Goal: Information Seeking & Learning: Understand process/instructions

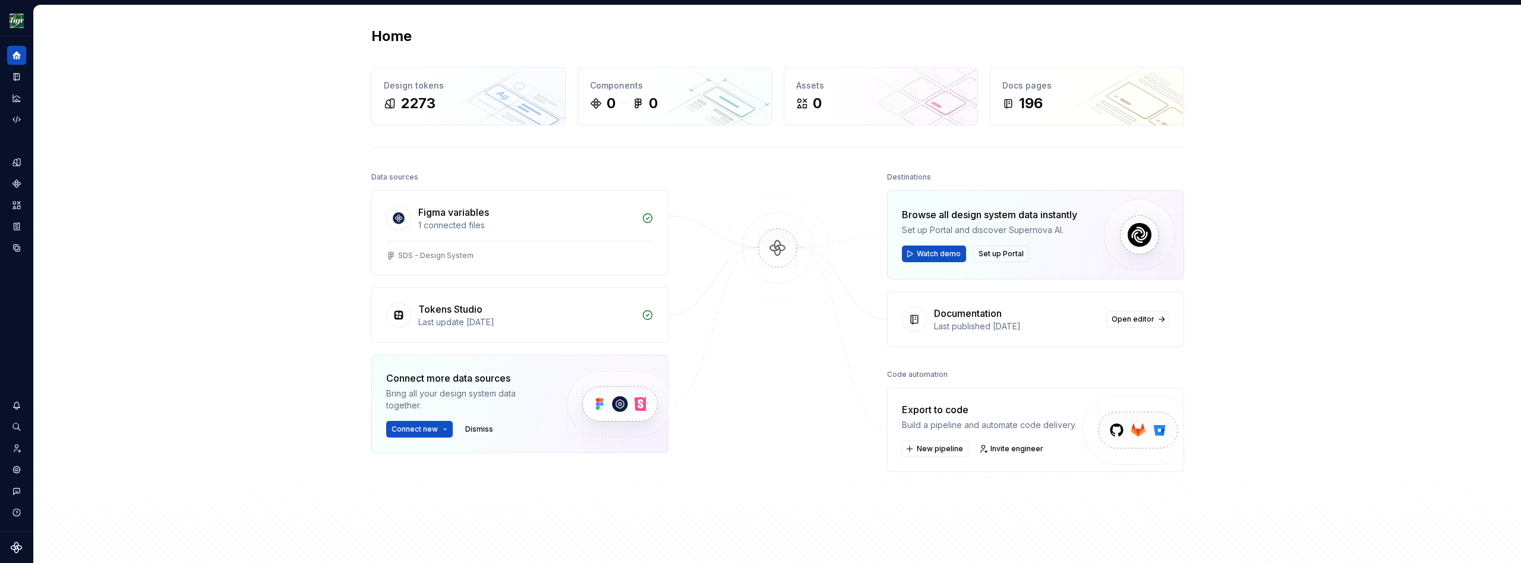
click at [340, 182] on div "Home Design tokens 2273 Components 0 0 Assets 0 Docs pages 196 Data sources Fig…" at bounding box center [777, 293] width 1487 height 576
click at [15, 160] on icon "Design tokens" at bounding box center [16, 162] width 8 height 8
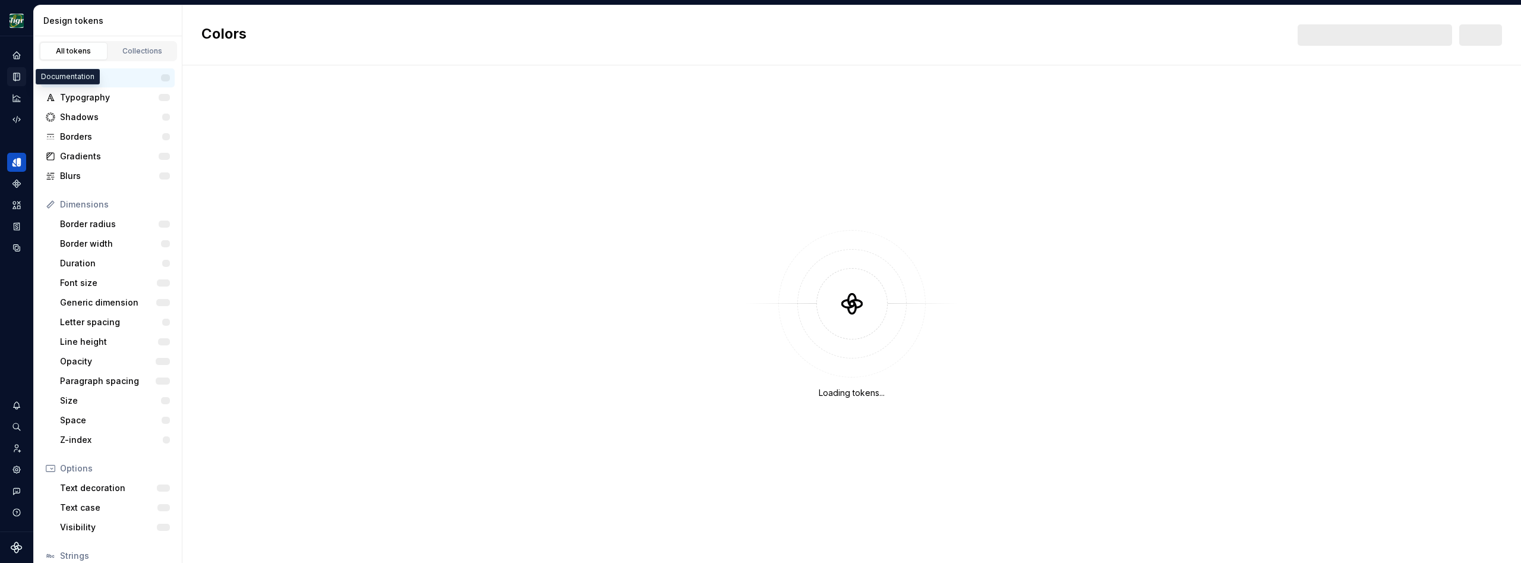
click at [17, 75] on icon "Documentation" at bounding box center [17, 77] width 5 height 7
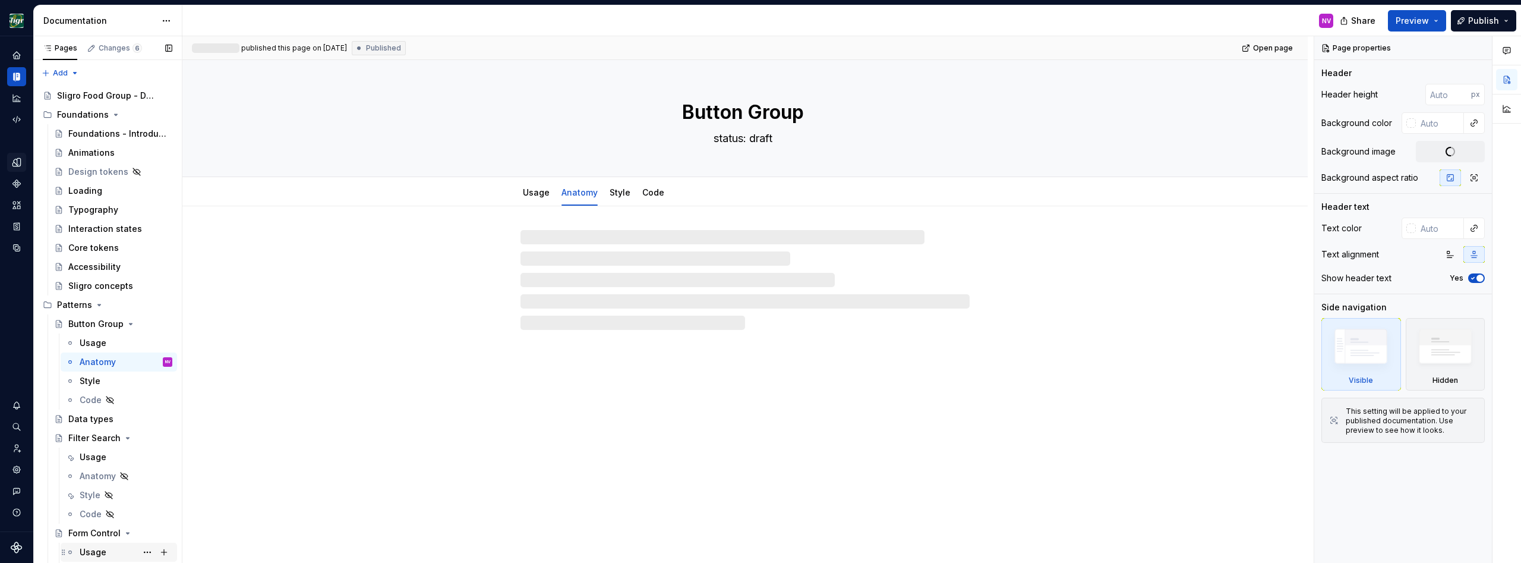
scroll to position [107, 0]
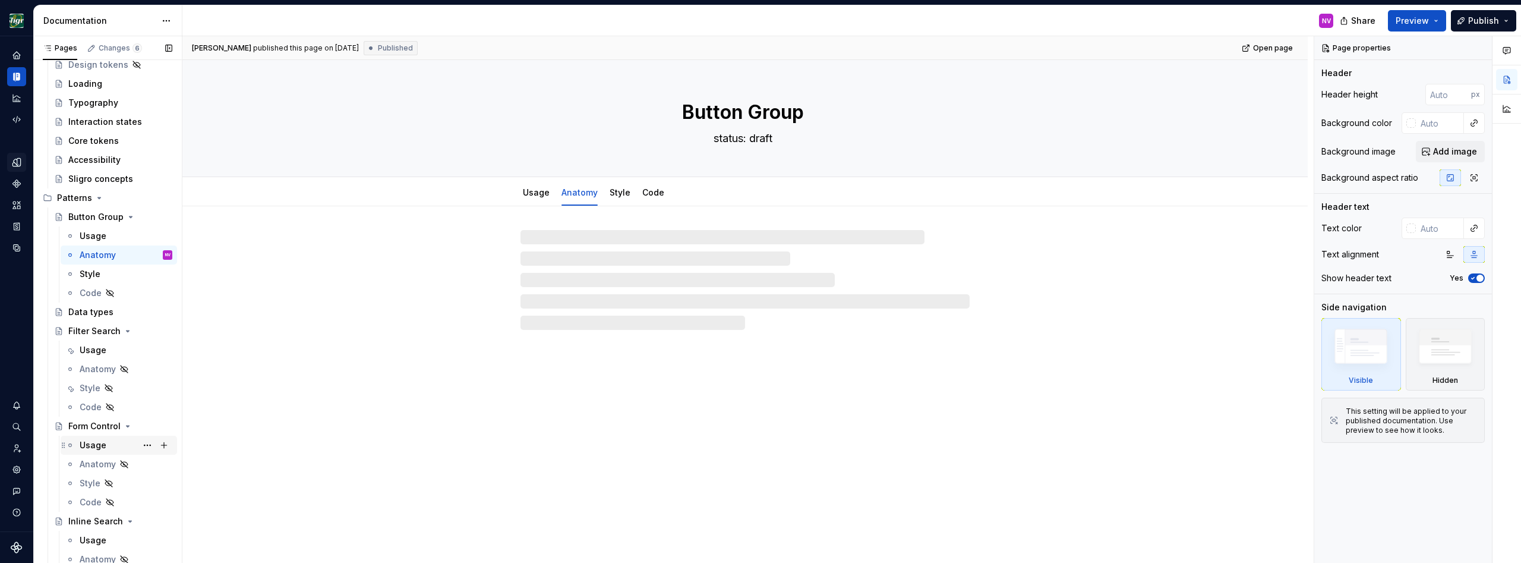
click at [91, 444] on div "Usage" at bounding box center [93, 445] width 27 height 12
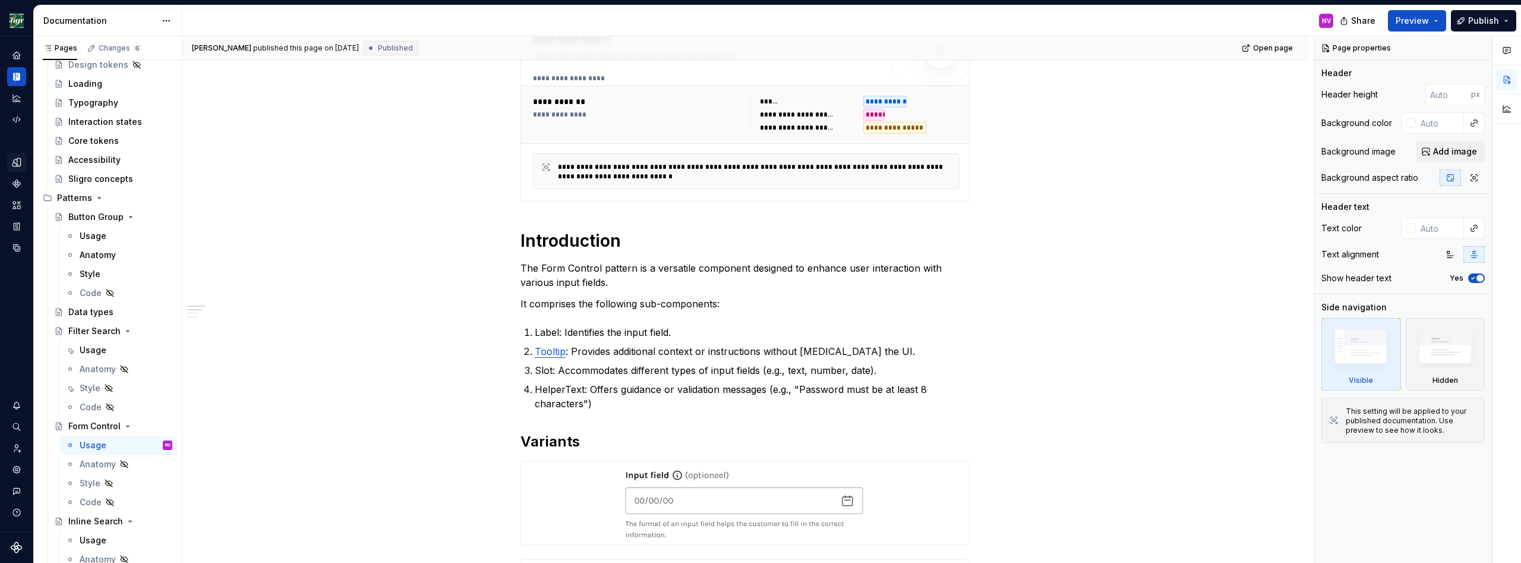
scroll to position [267, 0]
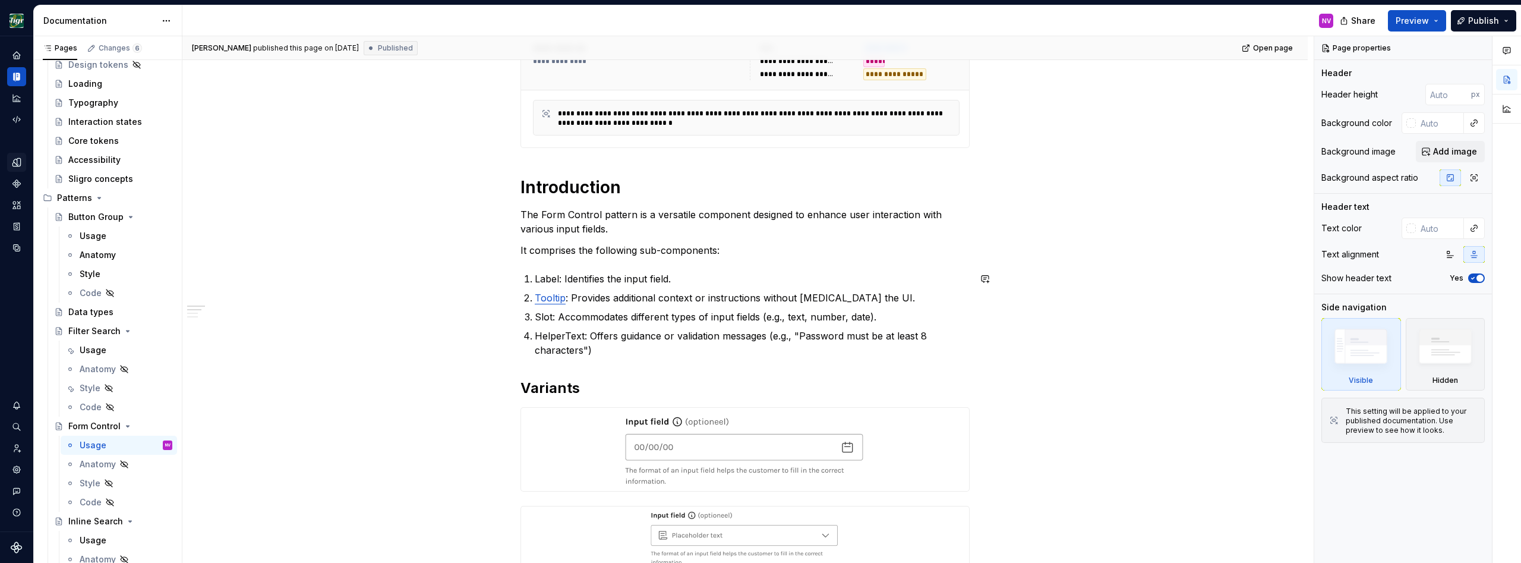
click at [710, 279] on p "Label: Identifies the input field." at bounding box center [752, 279] width 435 height 14
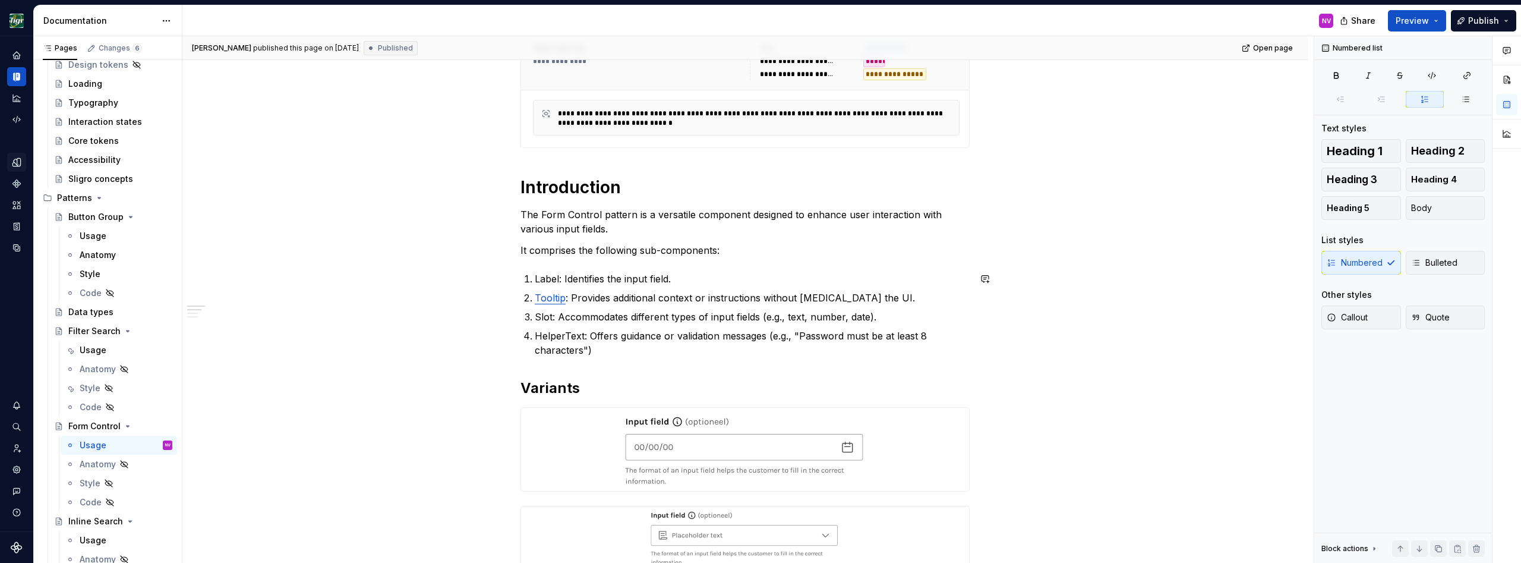
type textarea "*"
click at [892, 298] on p "Tooltip : Provides additional context or instructions without [MEDICAL_DATA] th…" at bounding box center [752, 298] width 435 height 14
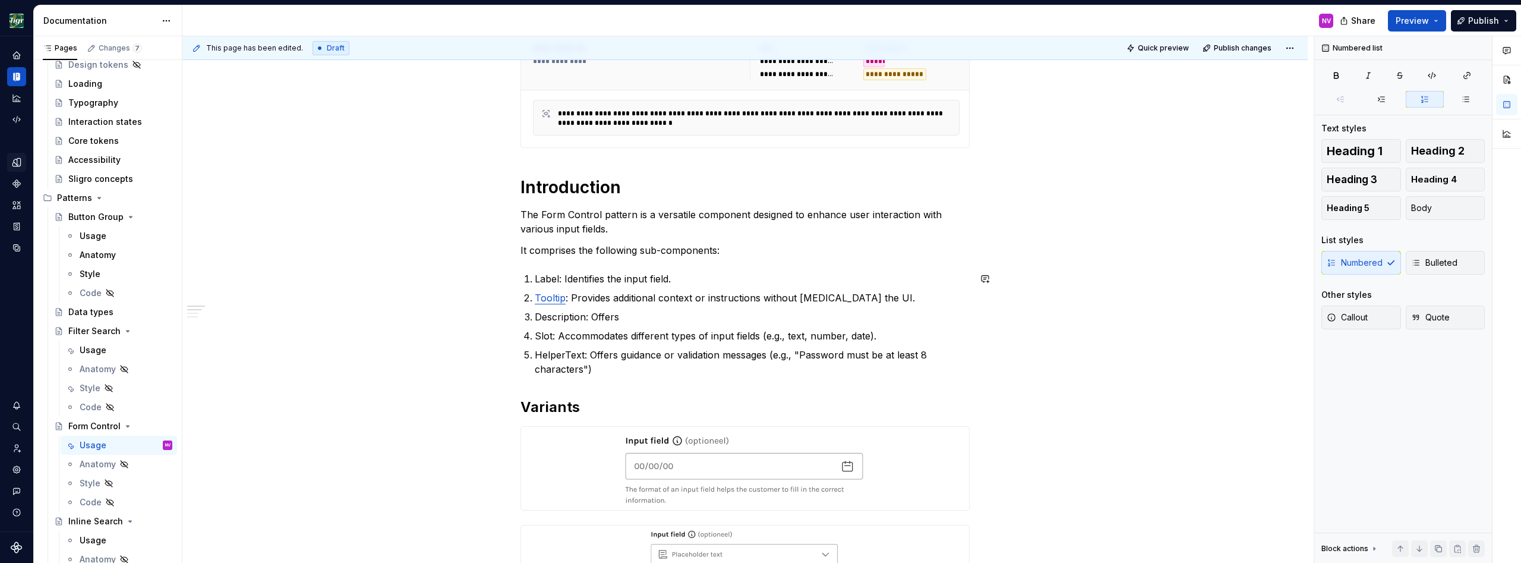
type textarea "*"
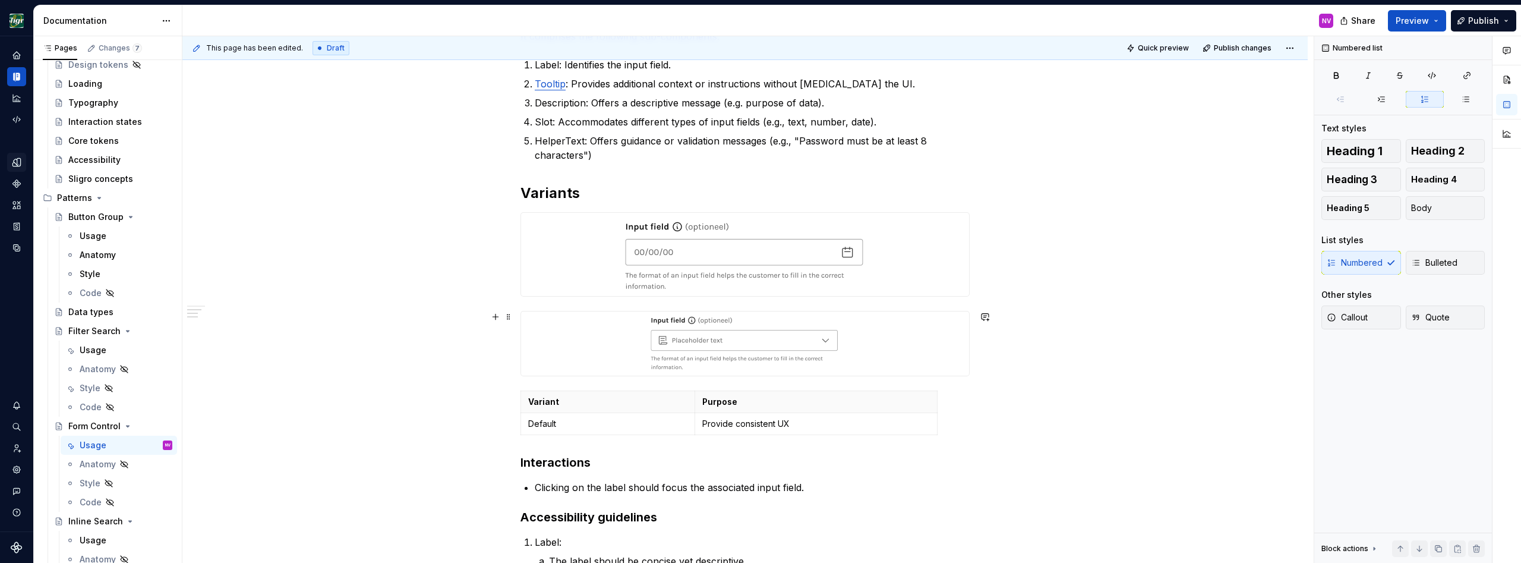
scroll to position [428, 0]
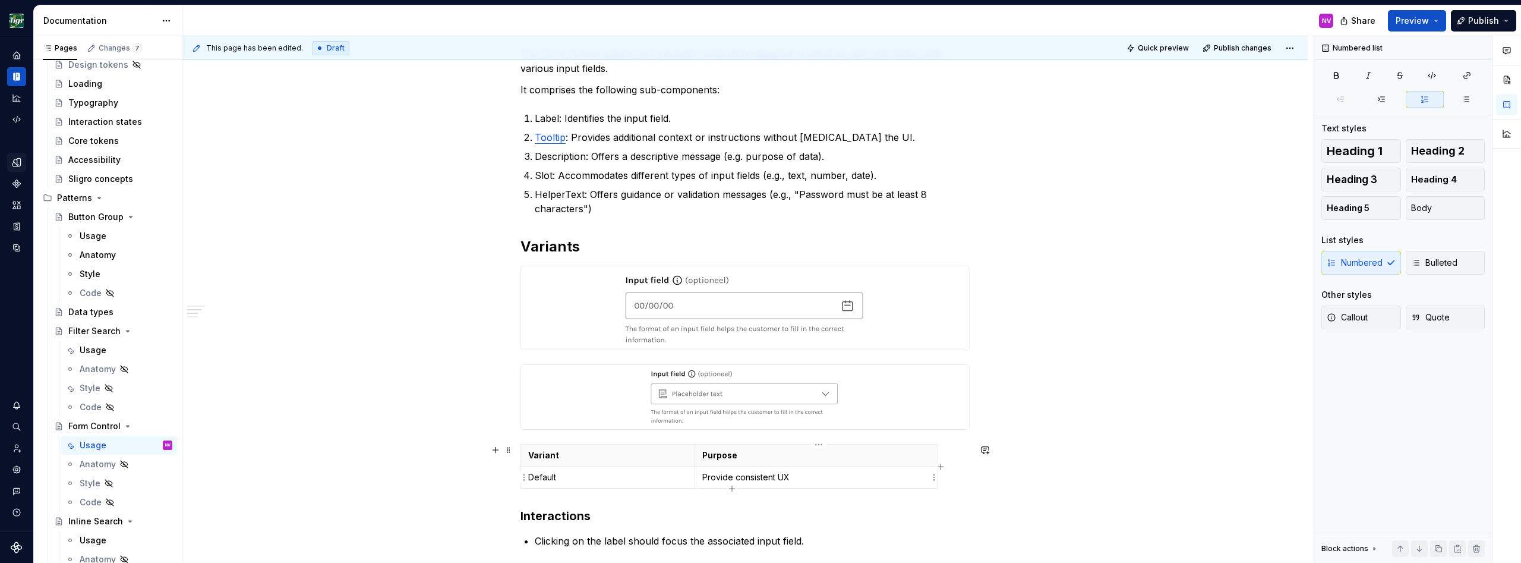
click at [848, 479] on p "Provide consistent UX" at bounding box center [816, 477] width 228 height 12
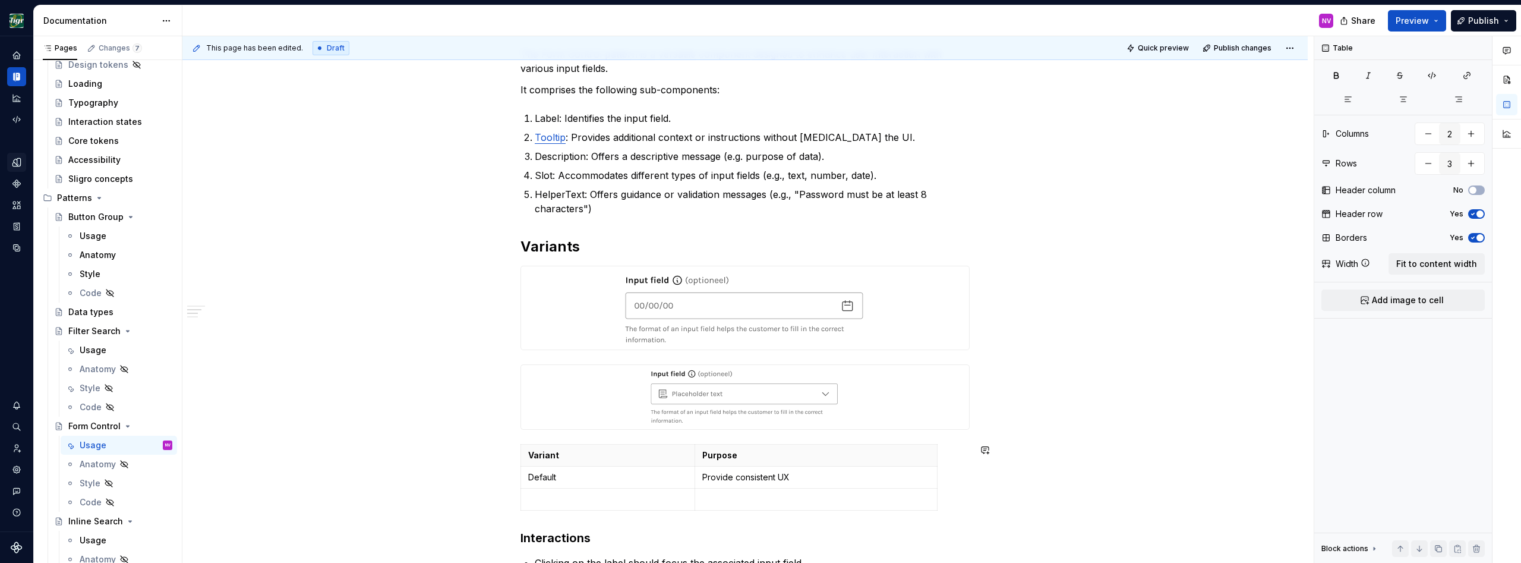
type input "3"
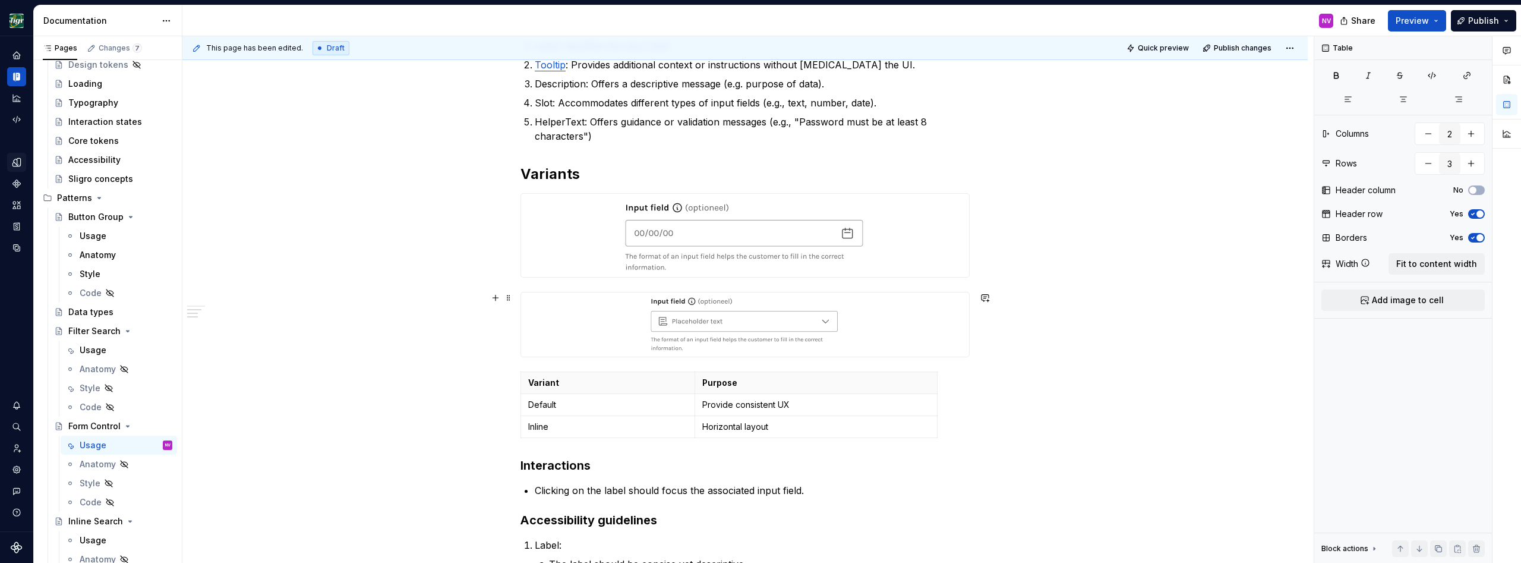
scroll to position [482, 0]
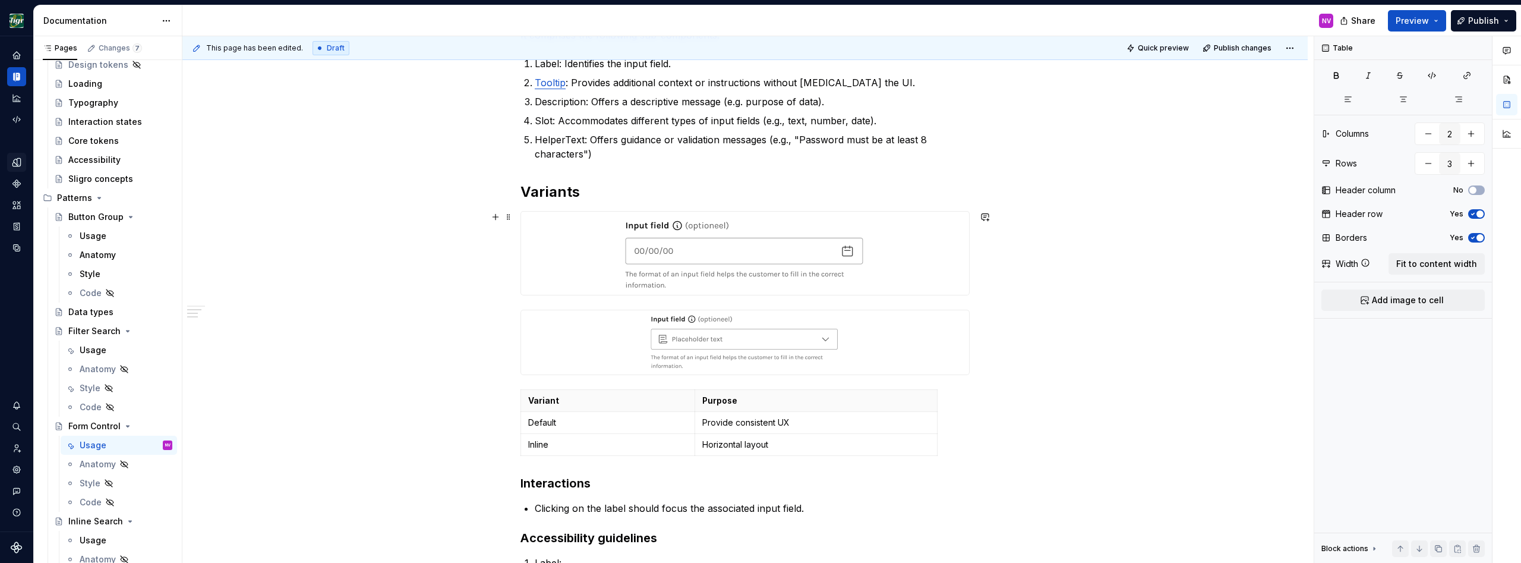
click at [589, 277] on div at bounding box center [745, 253] width 448 height 83
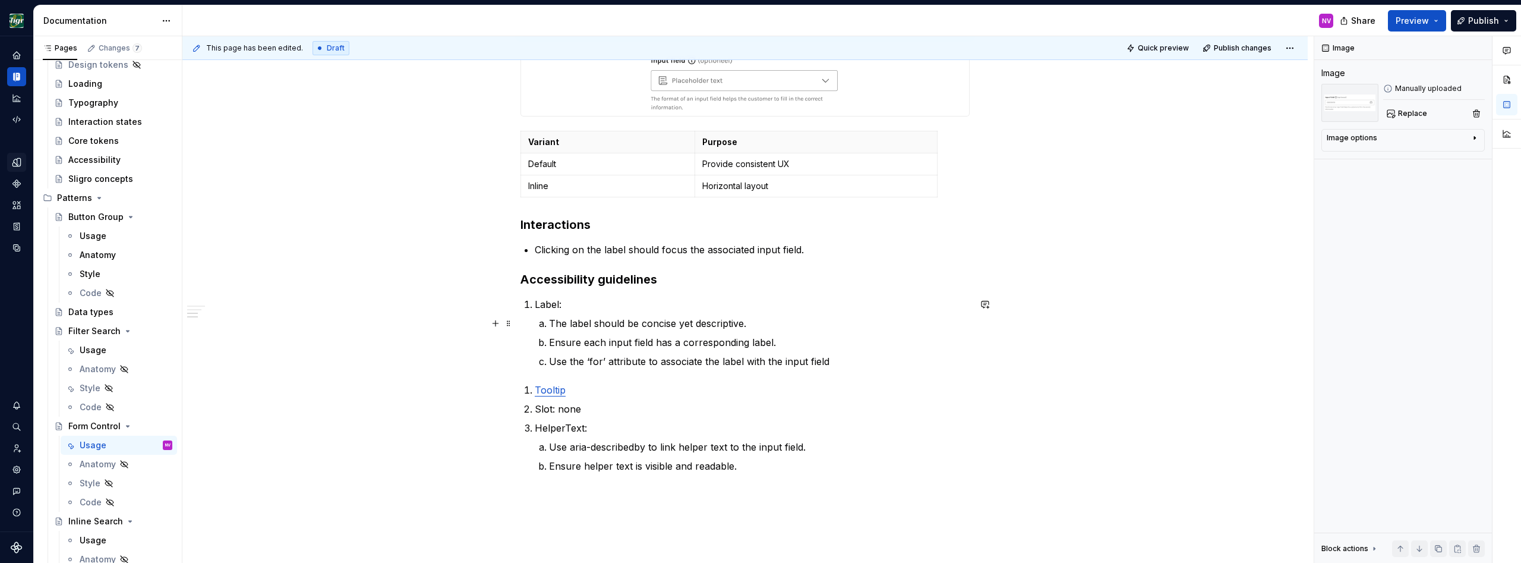
scroll to position [750, 0]
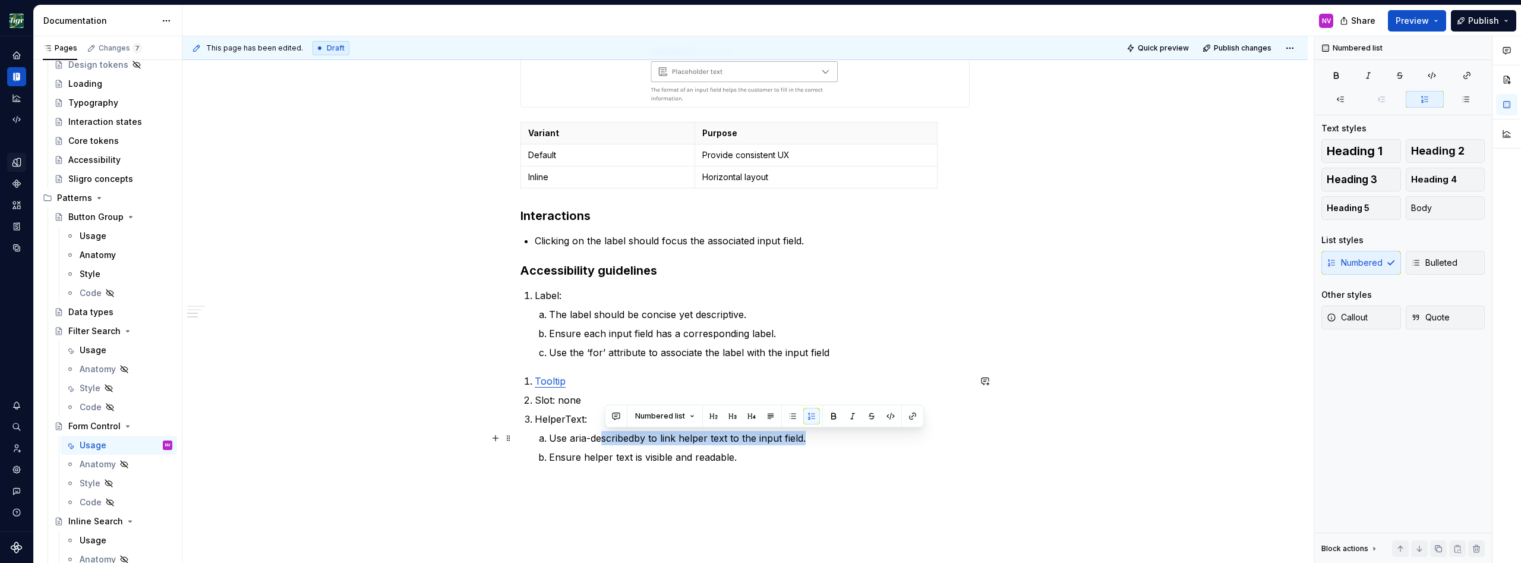
drag, startPoint x: 812, startPoint y: 437, endPoint x: 606, endPoint y: 431, distance: 206.2
click at [606, 431] on p "Use aria-describedby to link helper text to the input field." at bounding box center [759, 438] width 421 height 14
drag, startPoint x: 743, startPoint y: 459, endPoint x: 554, endPoint y: 438, distance: 189.5
click at [554, 438] on ol "Use aria-describedby to link helper text to the input field. Ensure helper text…" at bounding box center [759, 447] width 421 height 33
copy ol "Use aria-describedby to link helper text to the input field. Ensure helper text…"
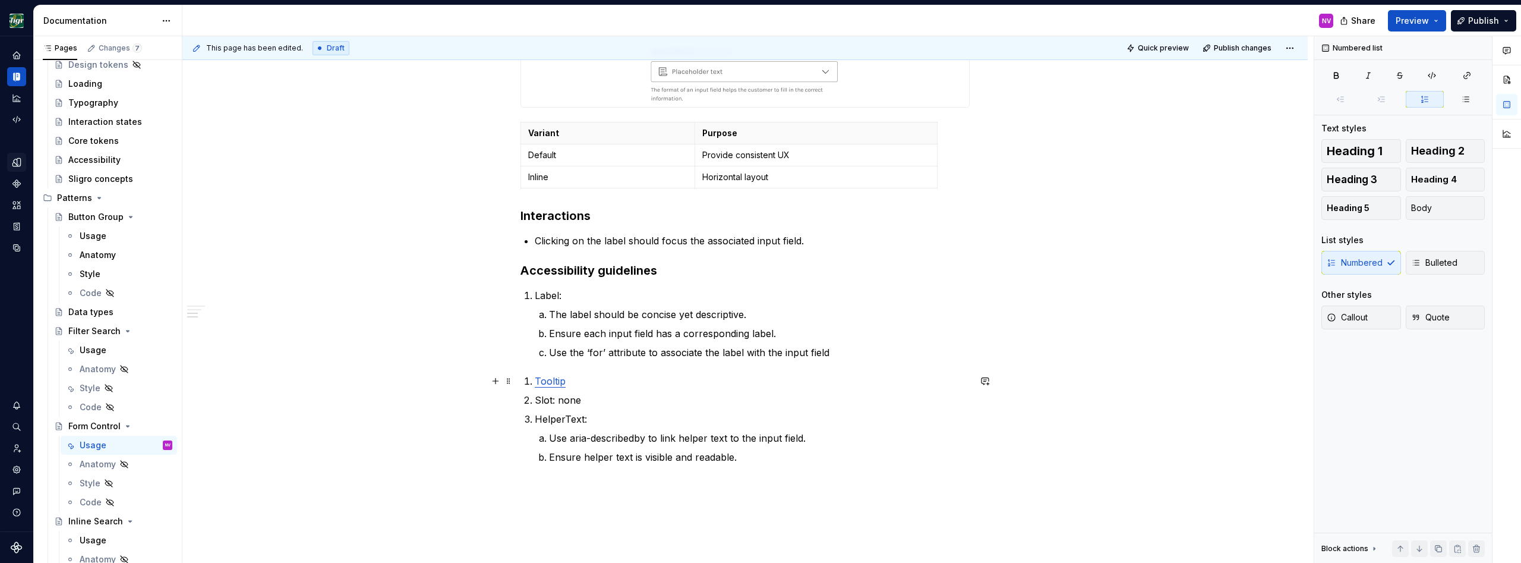
click at [676, 378] on p "Tooltip" at bounding box center [752, 381] width 435 height 14
click at [535, 381] on li "Tooltip" at bounding box center [752, 381] width 435 height 14
click at [860, 351] on p "Use the ‘for’ attribute to associate the label with the input field" at bounding box center [759, 352] width 421 height 14
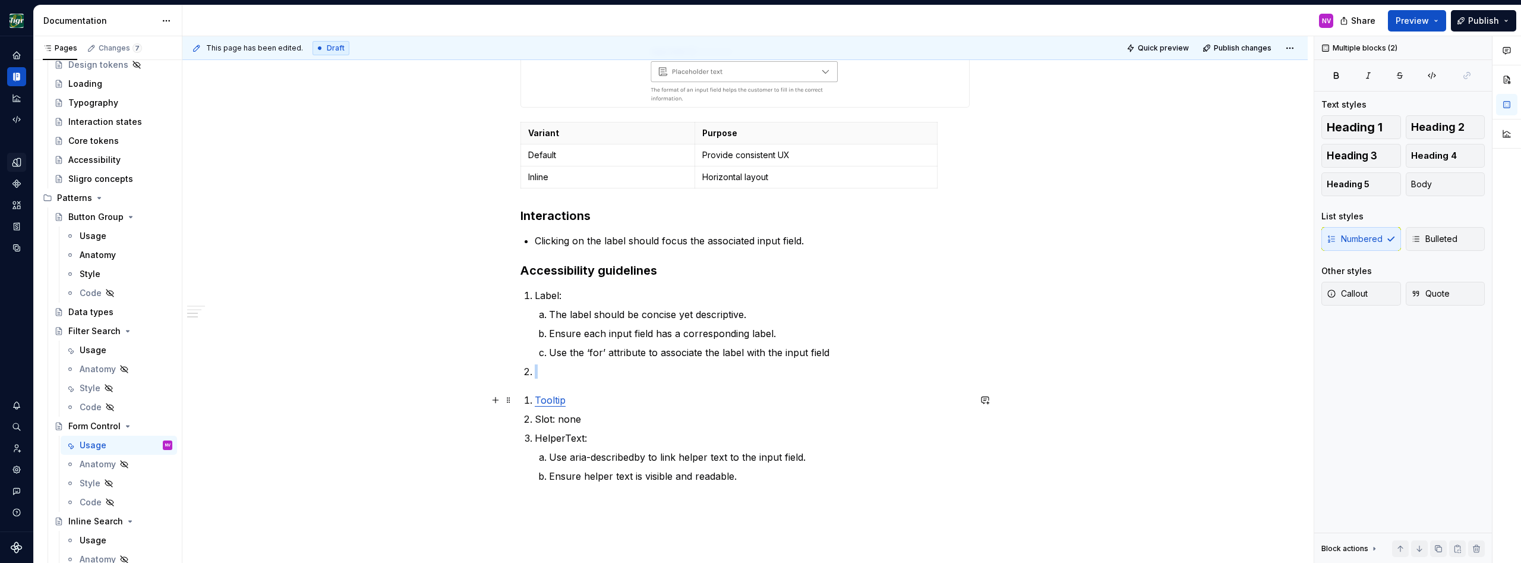
drag, startPoint x: 536, startPoint y: 404, endPoint x: 591, endPoint y: 400, distance: 55.4
click at [591, 400] on li "Tooltip" at bounding box center [752, 400] width 435 height 14
drag, startPoint x: 588, startPoint y: 405, endPoint x: 599, endPoint y: 401, distance: 11.3
click at [588, 405] on p "Tooltip" at bounding box center [752, 400] width 435 height 14
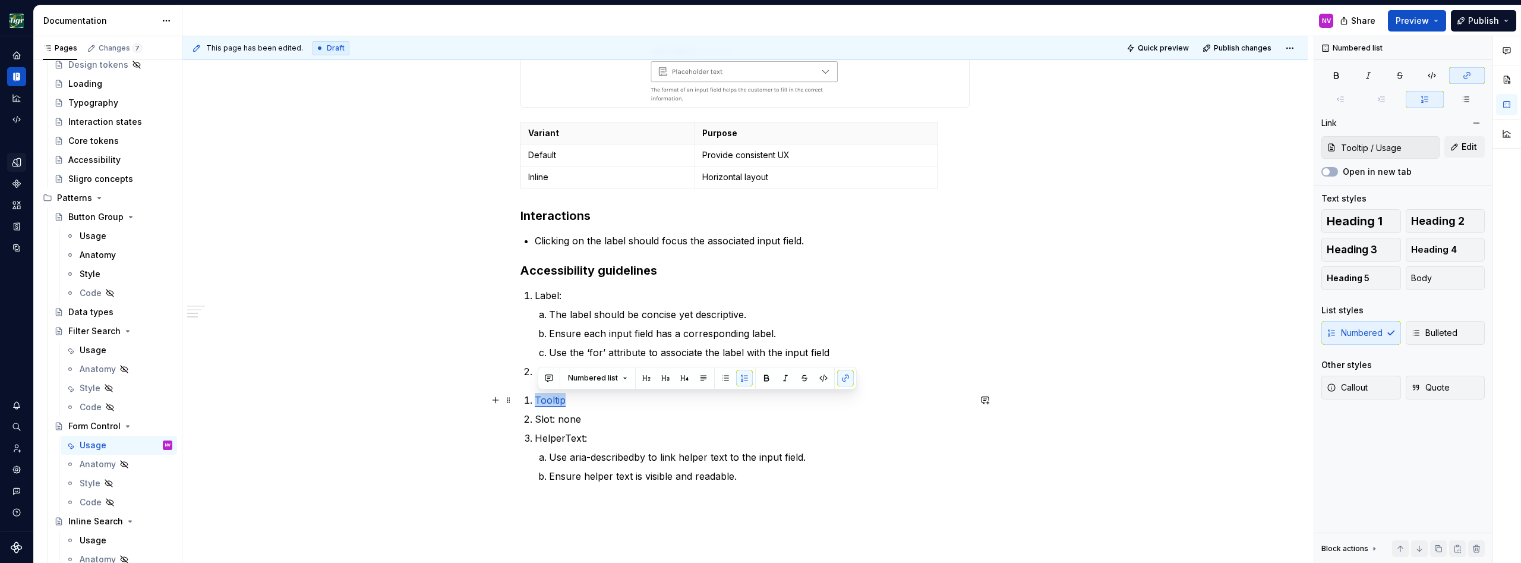
drag, startPoint x: 600, startPoint y: 402, endPoint x: 539, endPoint y: 402, distance: 61.2
click at [539, 402] on p "Tooltip" at bounding box center [752, 400] width 435 height 14
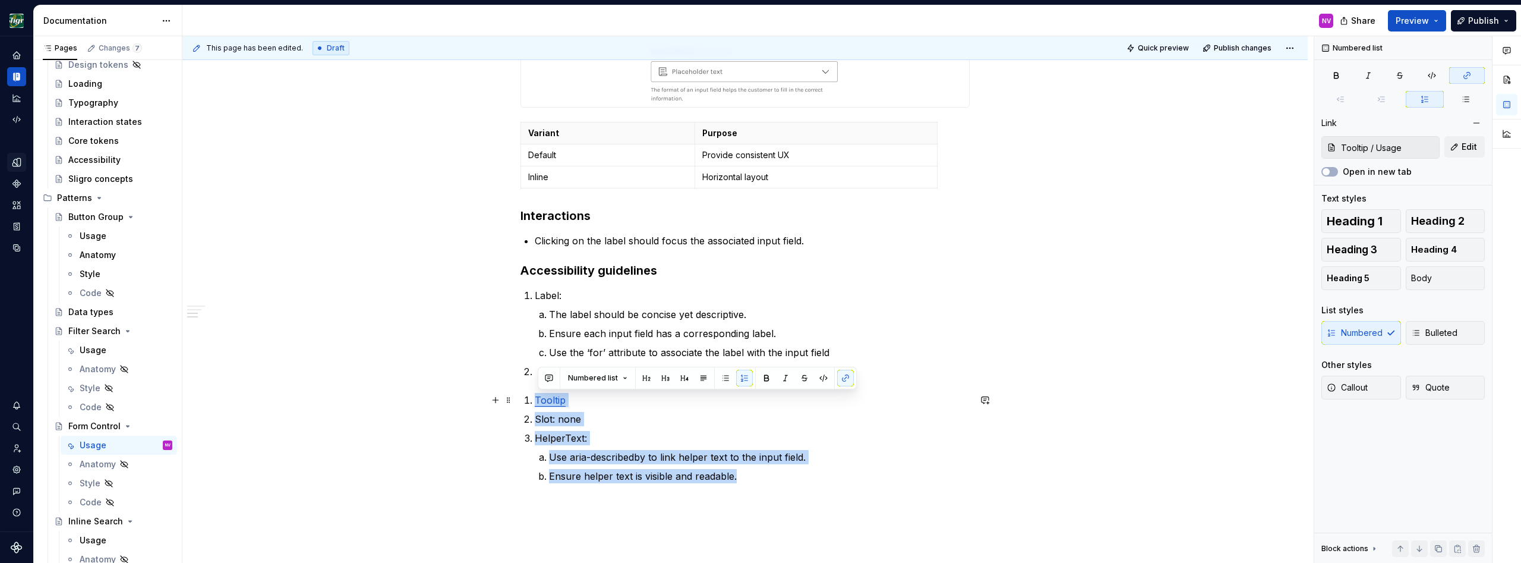
drag, startPoint x: 747, startPoint y: 476, endPoint x: 538, endPoint y: 402, distance: 221.7
click at [538, 402] on ol "Tooltip Slot: none HelperText: Use aria-describedby to link helper text to the …" at bounding box center [752, 438] width 435 height 90
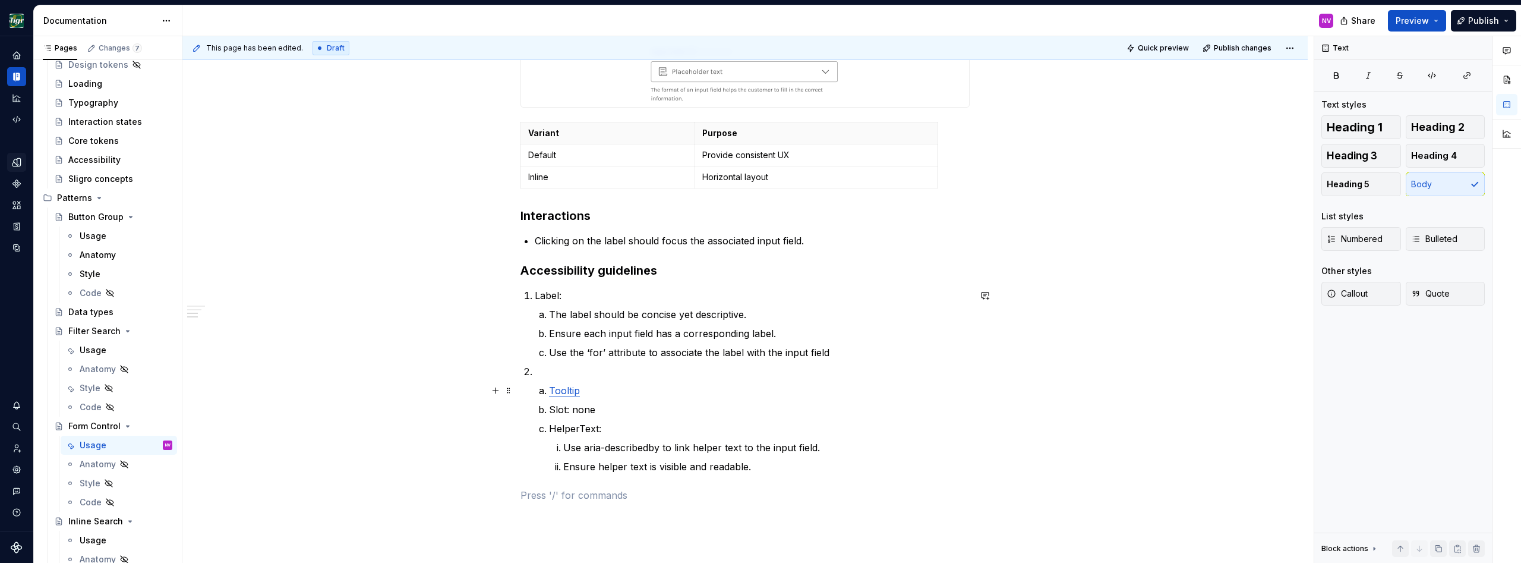
click at [554, 390] on link "Tooltip" at bounding box center [564, 390] width 31 height 12
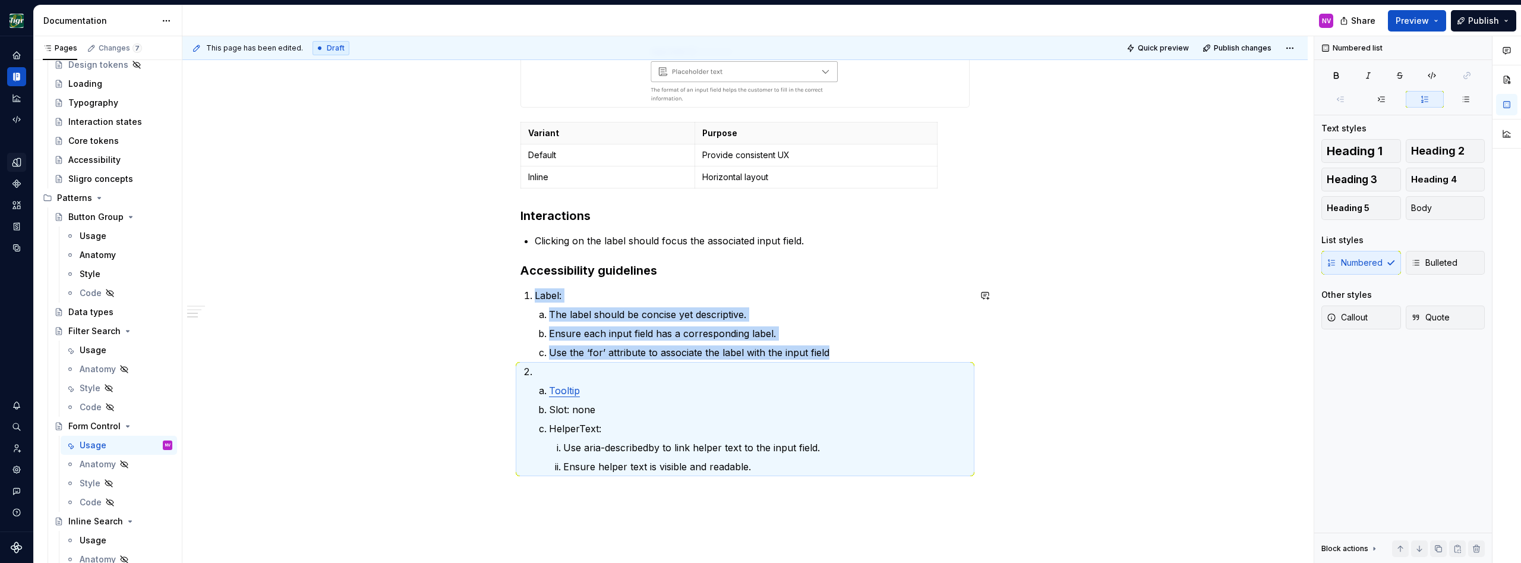
click at [611, 369] on p at bounding box center [752, 371] width 435 height 14
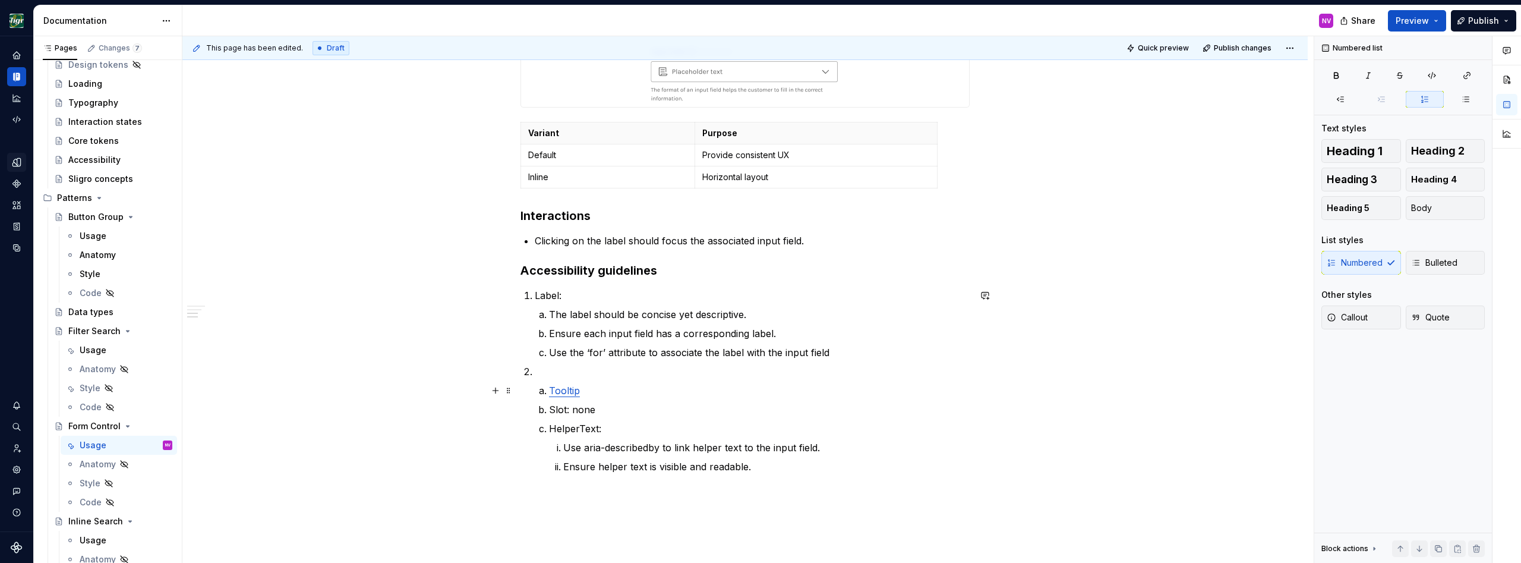
click at [553, 392] on link "Tooltip" at bounding box center [564, 390] width 31 height 12
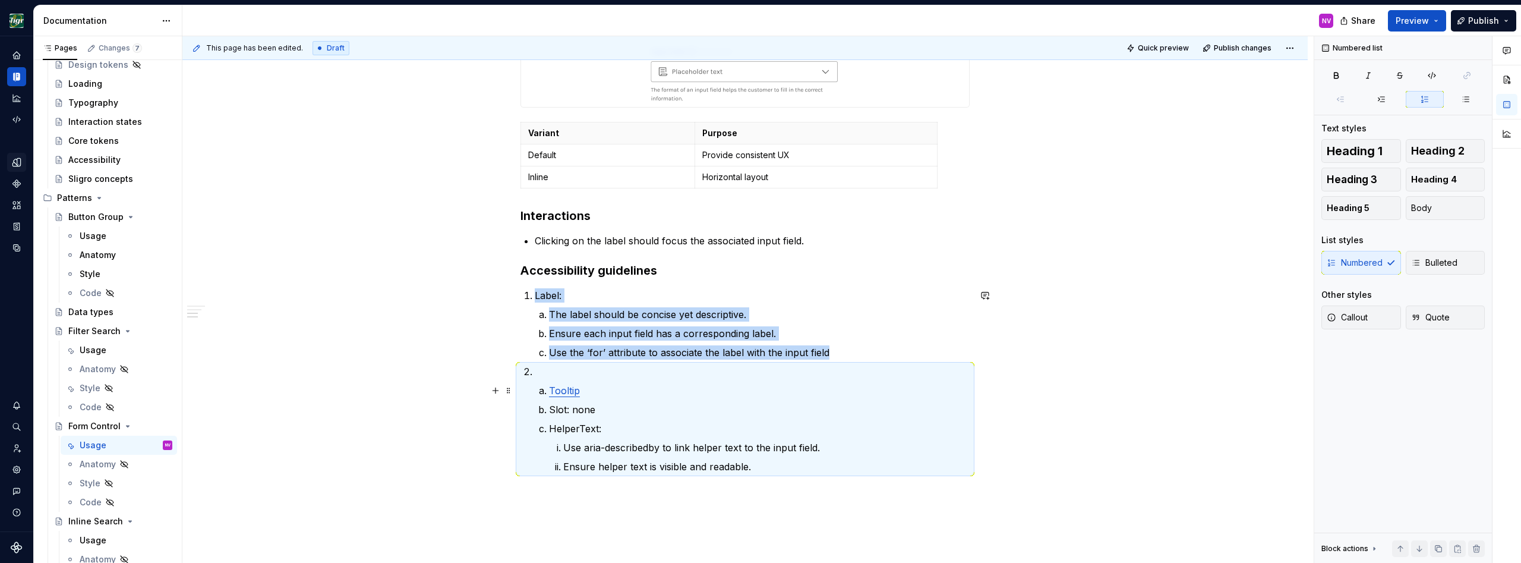
drag, startPoint x: 591, startPoint y: 390, endPoint x: 620, endPoint y: 395, distance: 29.0
click at [592, 390] on p "Tooltip" at bounding box center [759, 390] width 421 height 14
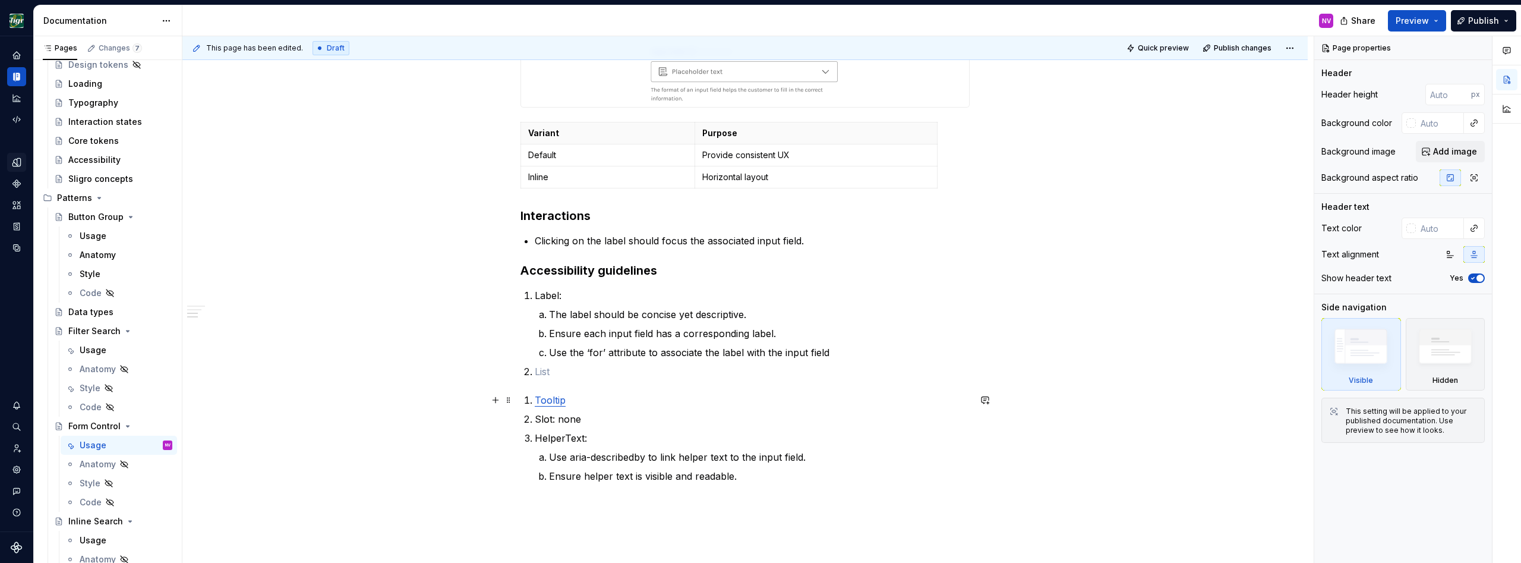
click at [617, 399] on p "Tooltip" at bounding box center [752, 400] width 435 height 14
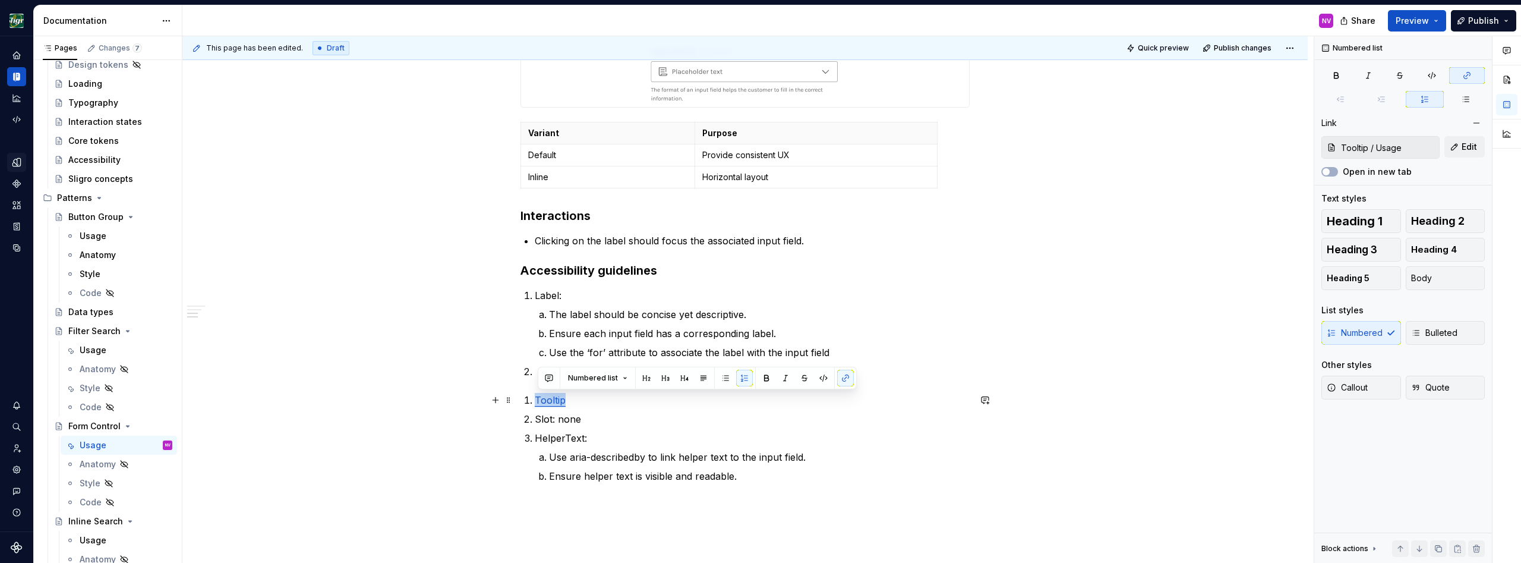
drag, startPoint x: 569, startPoint y: 397, endPoint x: 539, endPoint y: 394, distance: 29.9
click at [539, 394] on p "Tooltip" at bounding box center [752, 400] width 435 height 14
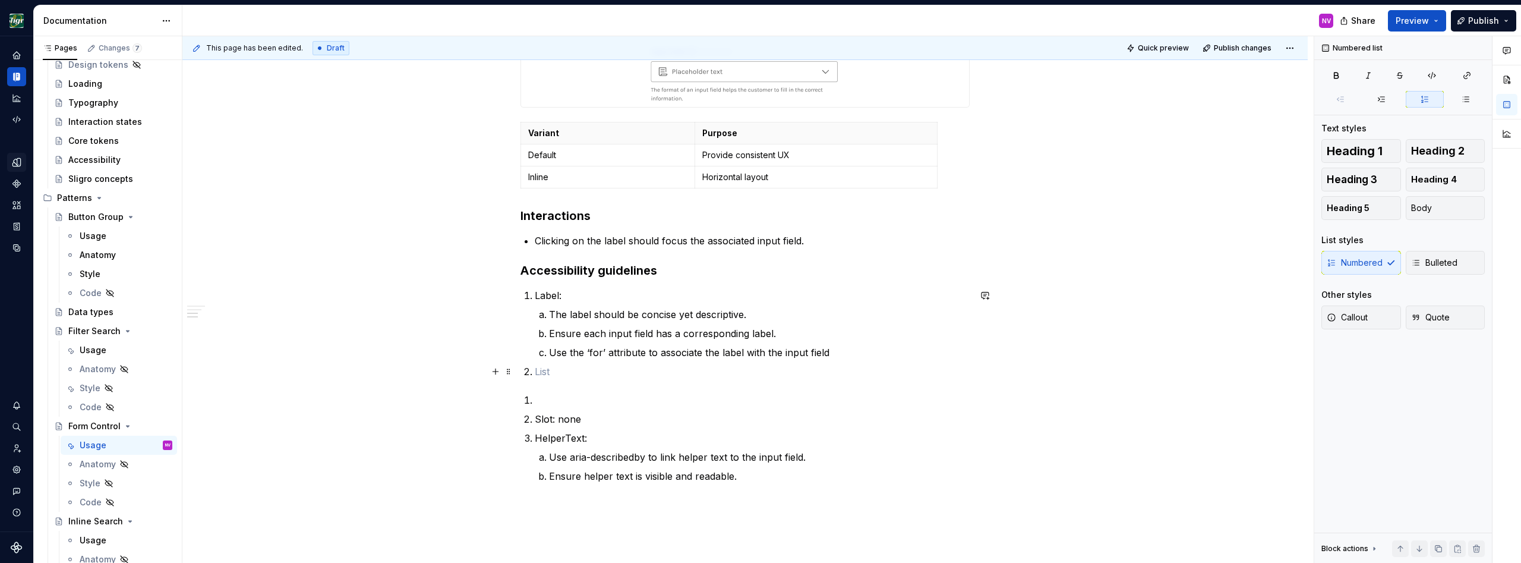
click at [541, 373] on p at bounding box center [752, 371] width 435 height 14
click at [537, 419] on li "Slot: none" at bounding box center [752, 419] width 435 height 14
click at [539, 418] on p "Slot: none" at bounding box center [752, 419] width 435 height 14
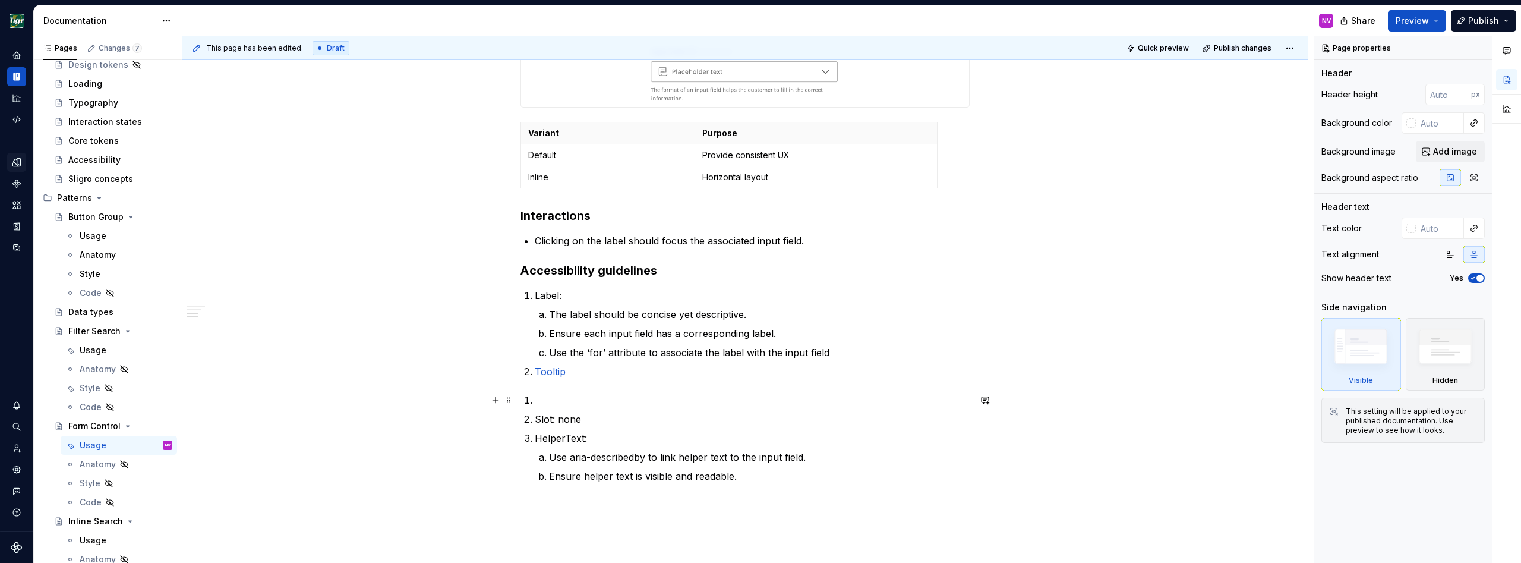
click at [582, 402] on p at bounding box center [752, 400] width 435 height 14
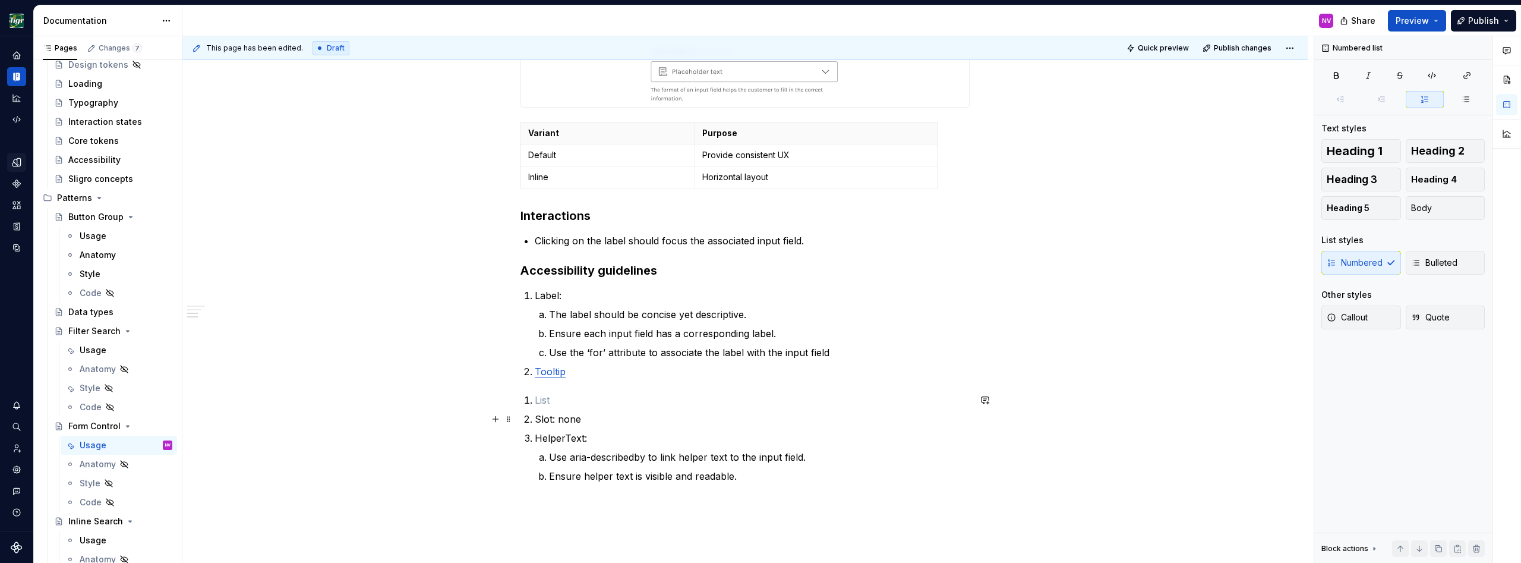
click at [540, 419] on p "Slot: none" at bounding box center [752, 419] width 435 height 14
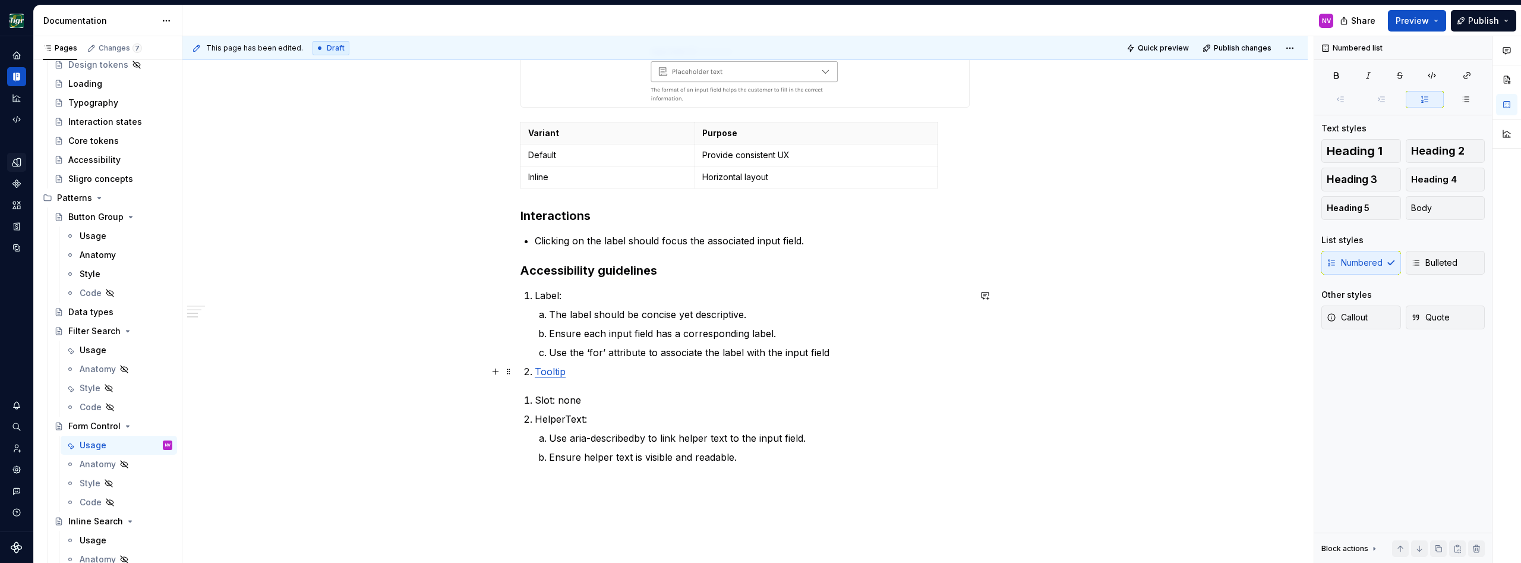
click at [595, 375] on p "Tooltip" at bounding box center [752, 371] width 435 height 14
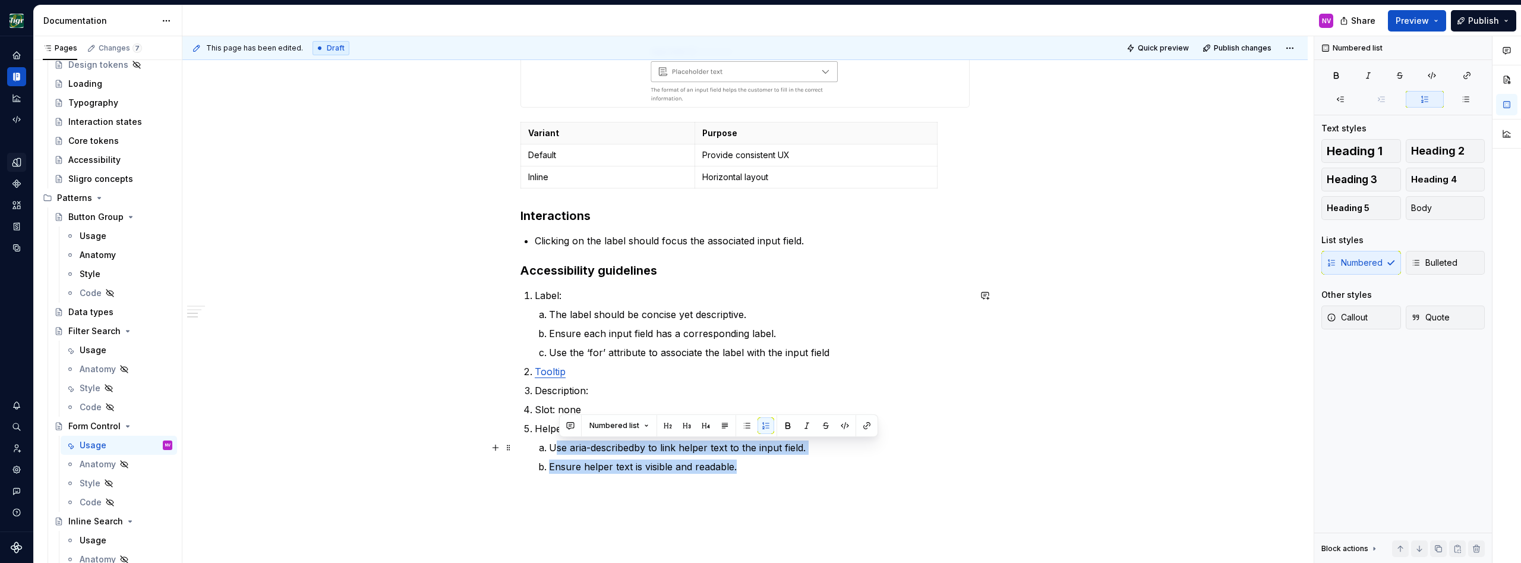
drag, startPoint x: 711, startPoint y: 465, endPoint x: 544, endPoint y: 445, distance: 168.1
click at [549, 445] on ol "Use aria-describedby to link helper text to the input field. Ensure helper text…" at bounding box center [759, 456] width 421 height 33
click at [553, 451] on p "Use aria-describedby to link helper text to the input field." at bounding box center [759, 447] width 421 height 14
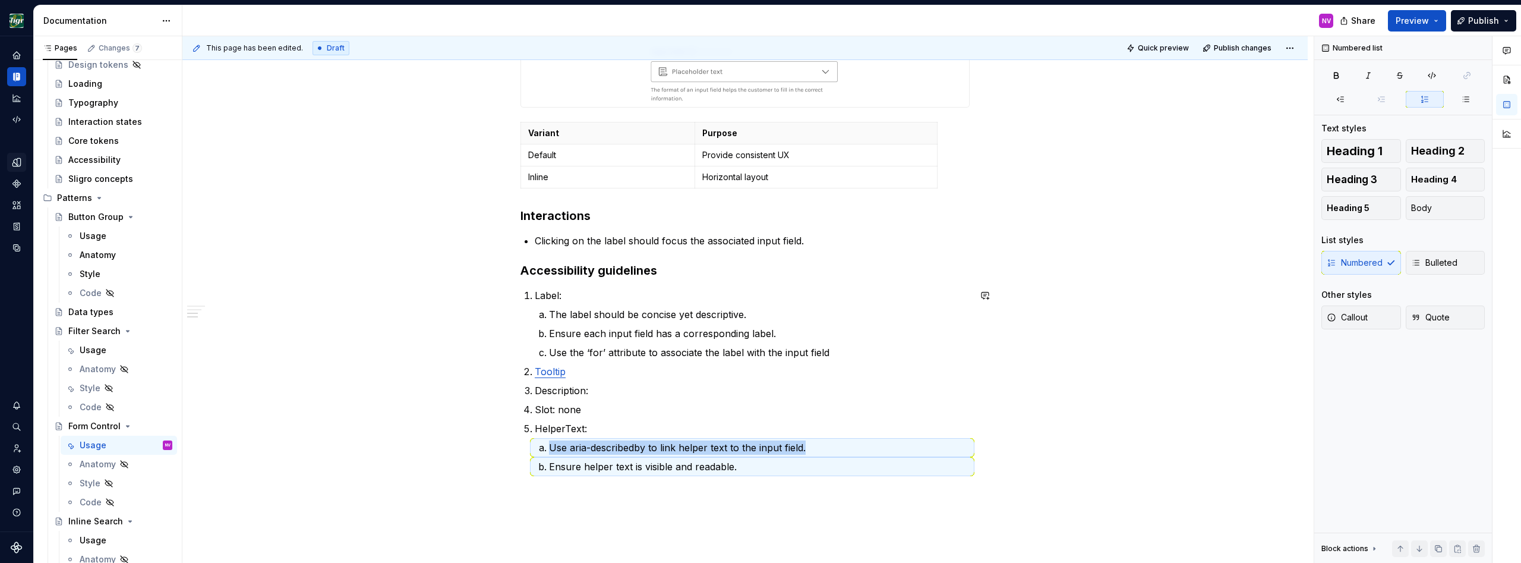
copy p "Use aria-describedby to link helper text to the input field."
click at [592, 412] on p "Slot: none" at bounding box center [752, 409] width 435 height 14
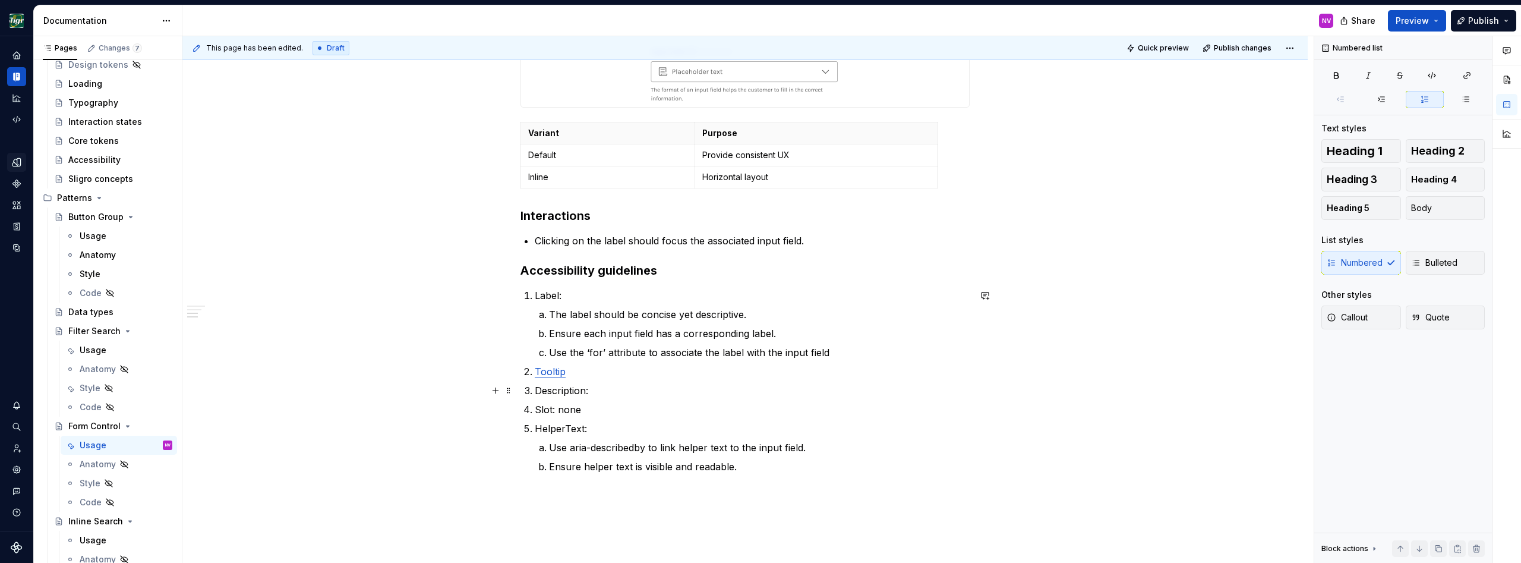
click at [600, 394] on p "Description:" at bounding box center [752, 390] width 435 height 14
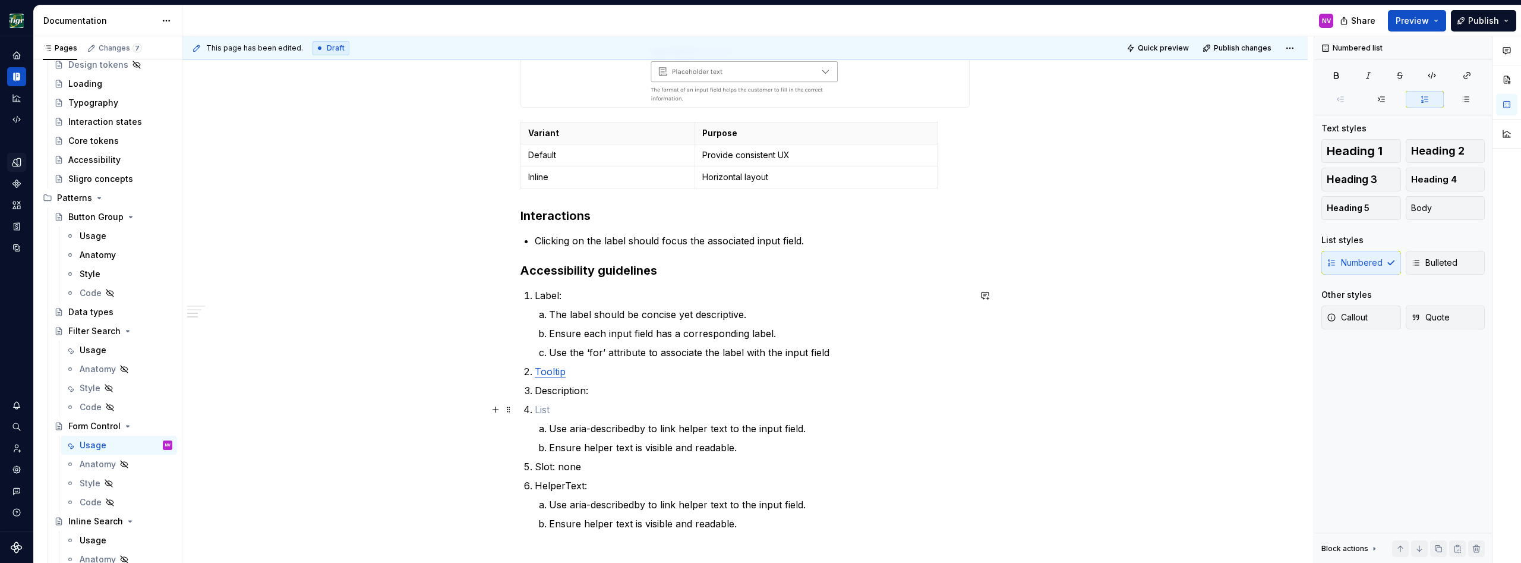
click at [544, 415] on p at bounding box center [752, 409] width 435 height 14
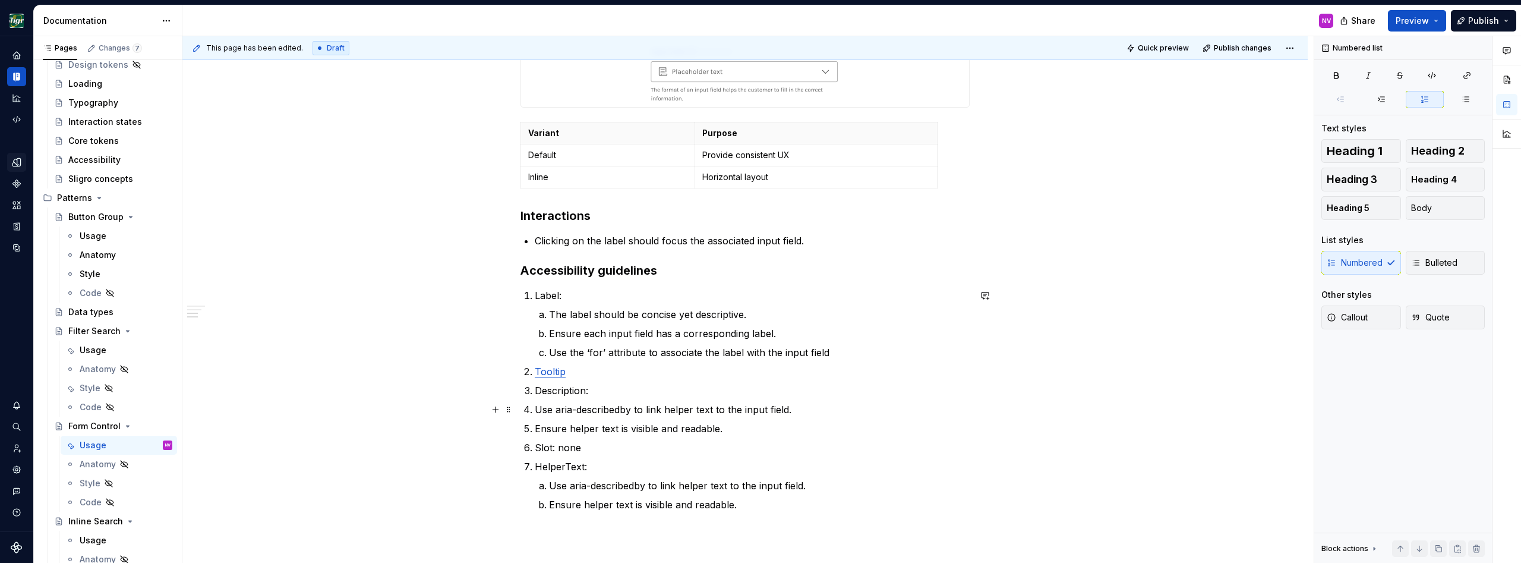
click at [539, 411] on p "Use aria-describedby to link helper text to the input field." at bounding box center [752, 409] width 435 height 14
click at [537, 429] on li "Ensure helper text is visible and readable." at bounding box center [752, 428] width 435 height 14
click at [537, 433] on li "Ensure helper text is visible and readable." at bounding box center [752, 428] width 435 height 14
click at [539, 428] on p "Ensure helper text is visible and readable." at bounding box center [752, 428] width 435 height 14
click at [634, 393] on p "Description:" at bounding box center [752, 390] width 435 height 14
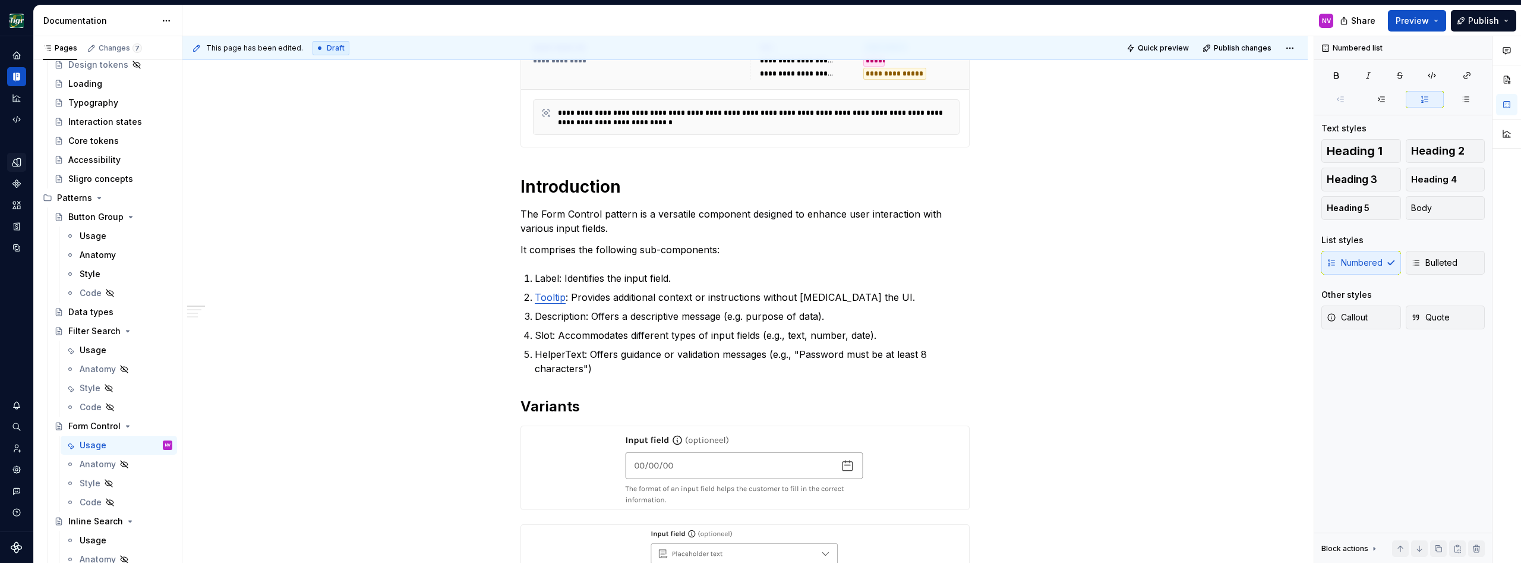
scroll to position [0, 0]
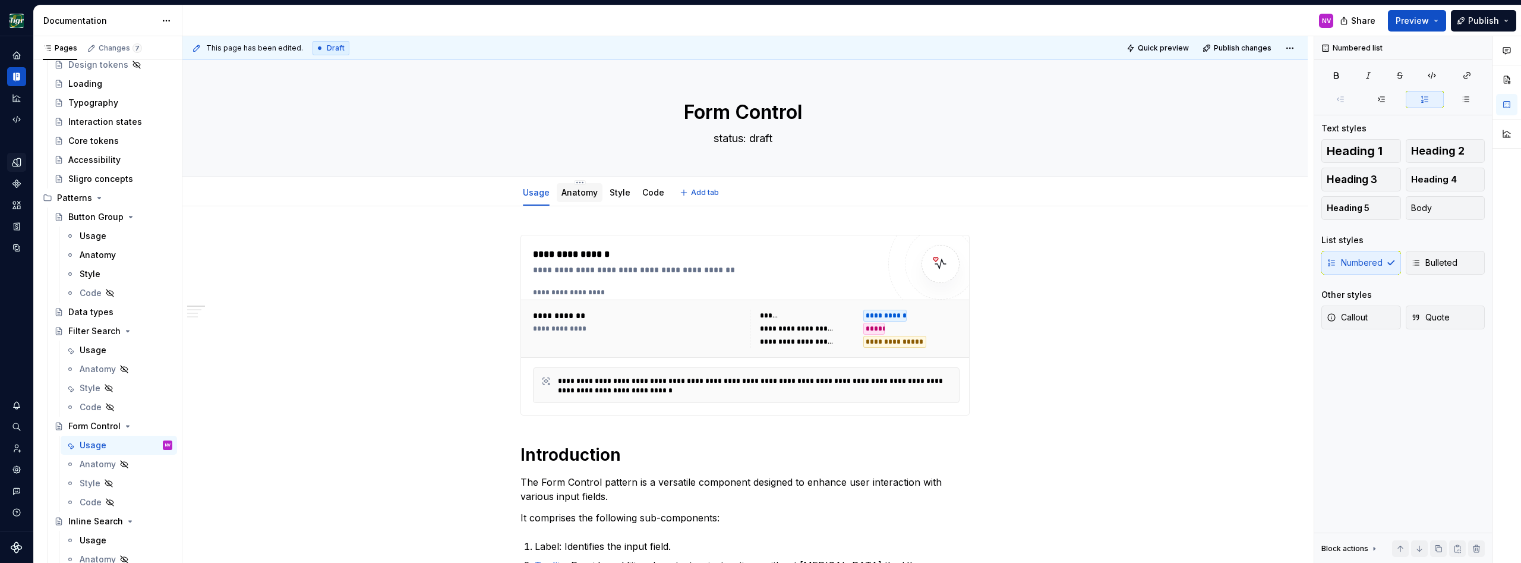
click at [598, 194] on link "Anatomy" at bounding box center [579, 192] width 36 height 10
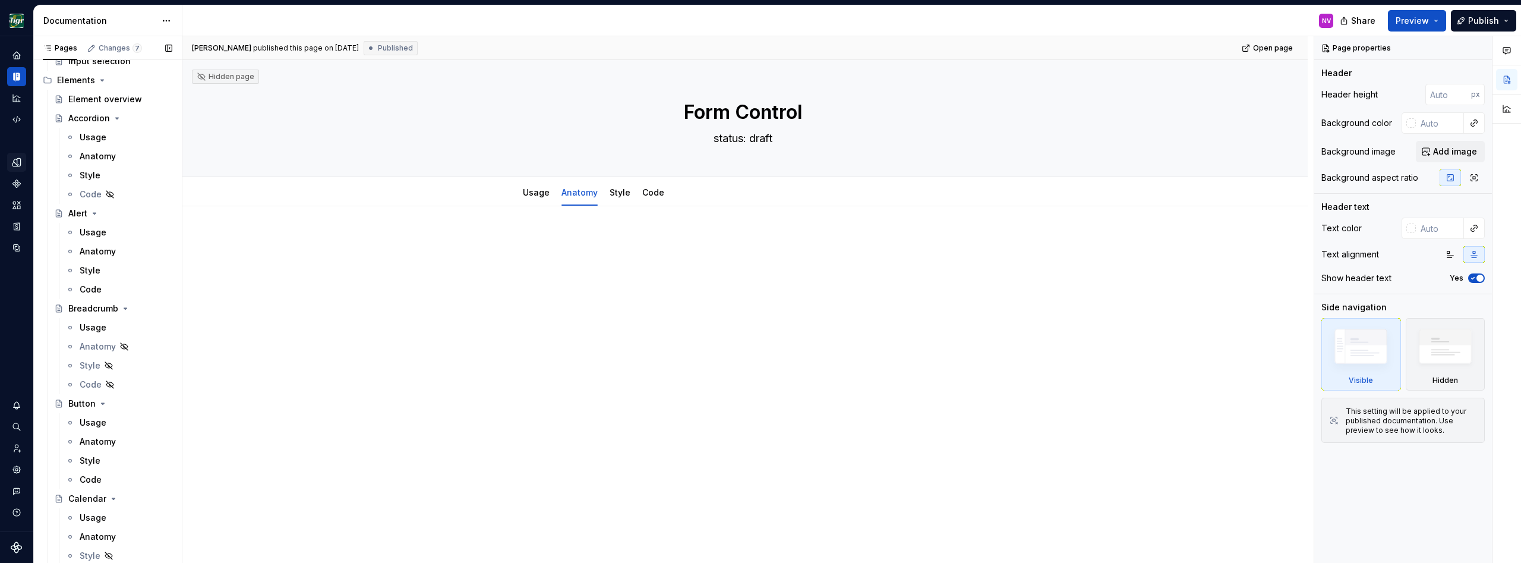
scroll to position [756, 0]
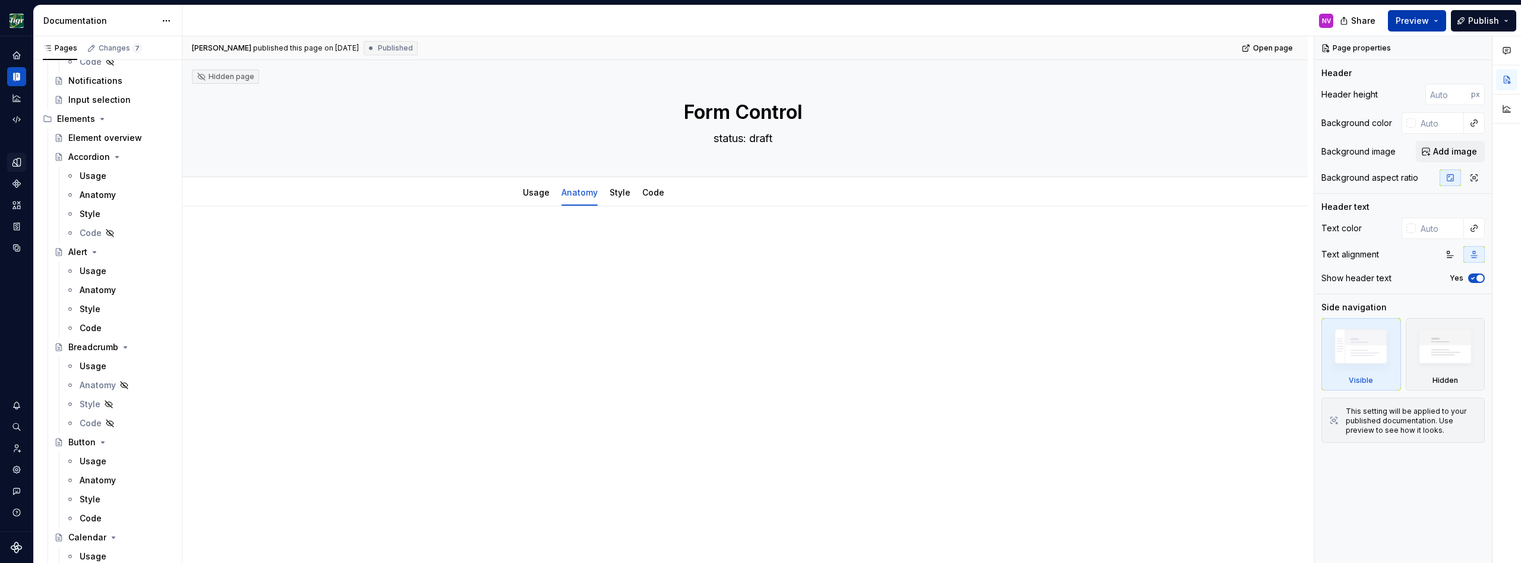
type textarea "*"
